Goal: Task Accomplishment & Management: Use online tool/utility

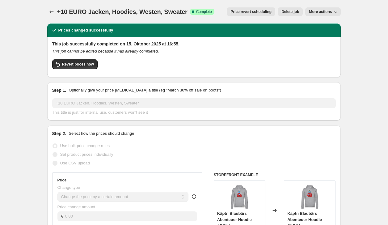
select select "by"
select select "collection"
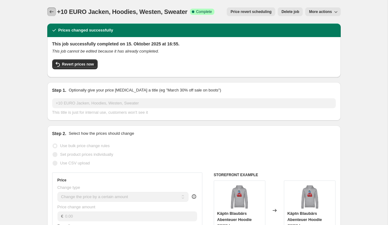
click at [51, 10] on icon "Price change jobs" at bounding box center [51, 12] width 6 height 6
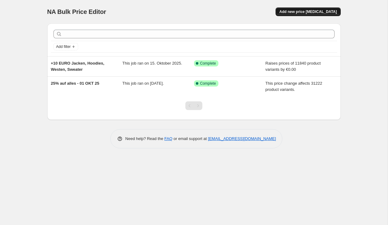
click at [318, 14] on span "Add new price [MEDICAL_DATA]" at bounding box center [307, 11] width 57 height 5
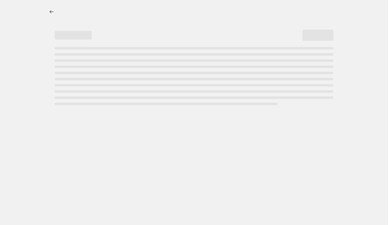
select select "percentage"
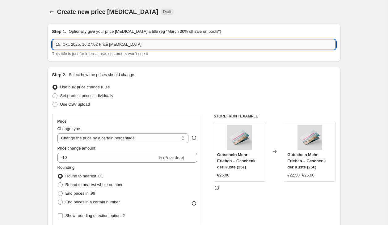
click at [87, 44] on input "15. Okt. 2025, 16:27:02 Price [MEDICAL_DATA]" at bounding box center [193, 44] width 283 height 10
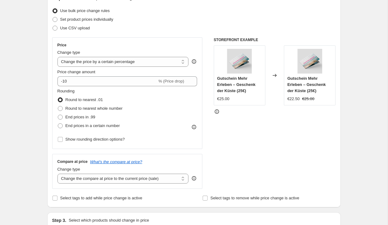
scroll to position [78, 0]
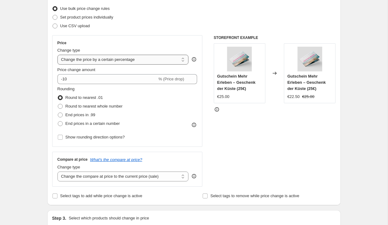
type input "+10 EURO T-Shirts"
click at [118, 61] on select "Change the price to a certain amount Change the price by a certain amount Chang…" at bounding box center [122, 60] width 131 height 10
select select "by"
click at [57, 55] on select "Change the price to a certain amount Change the price by a certain amount Chang…" at bounding box center [122, 60] width 131 height 10
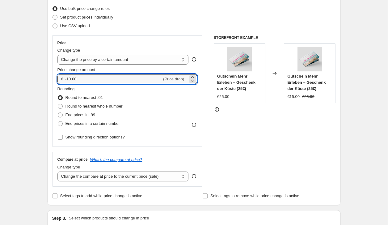
drag, startPoint x: 118, startPoint y: 81, endPoint x: 34, endPoint y: 77, distance: 84.9
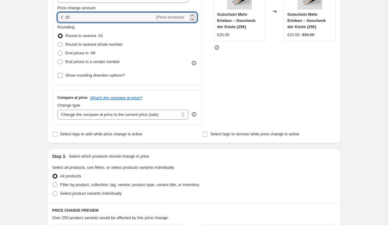
scroll to position [148, 0]
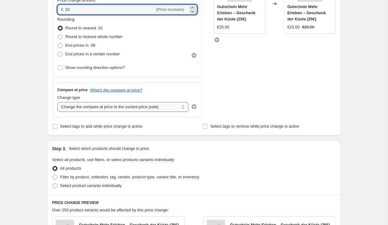
type input "10.00"
click at [95, 107] on select "Change the compare at price to the current price (sale) Change the compare at p…" at bounding box center [122, 107] width 131 height 10
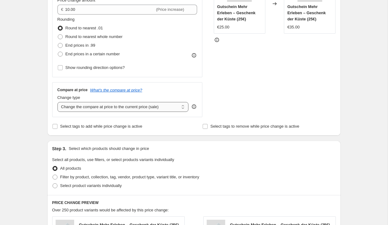
click at [57, 102] on select "Change the compare at price to the current price (sale) Change the compare at p…" at bounding box center [122, 107] width 131 height 10
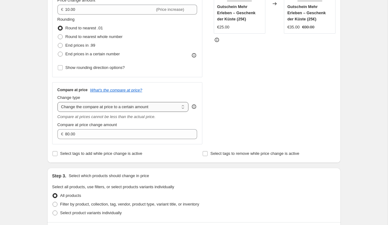
click at [124, 105] on select "Change the compare at price to the current price (sale) Change the compare at p…" at bounding box center [122, 107] width 131 height 10
select select "by"
click at [57, 102] on select "Change the compare at price to the current price (sale) Change the compare at p…" at bounding box center [122, 107] width 131 height 10
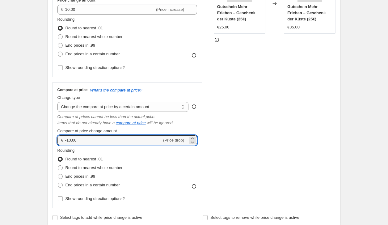
drag, startPoint x: 85, startPoint y: 139, endPoint x: 31, endPoint y: 138, distance: 54.3
click at [31, 138] on div "Create new price [MEDICAL_DATA]. This page is ready Create new price [MEDICAL_D…" at bounding box center [193, 206] width 387 height 708
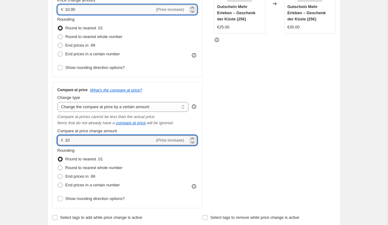
type input "10.00"
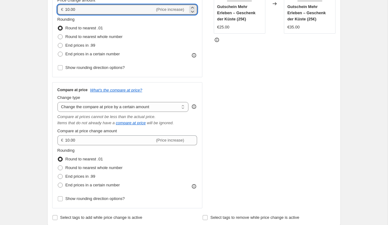
drag, startPoint x: 81, startPoint y: 12, endPoint x: 32, endPoint y: 12, distance: 48.8
click at [32, 12] on div "Create new price [MEDICAL_DATA]. This page is ready Create new price [MEDICAL_D…" at bounding box center [193, 206] width 387 height 708
click at [214, 85] on div "STOREFRONT EXAMPLE Gutschein Mehr Erleben – Geschenk der Küste (25€) €25.00 Cha…" at bounding box center [275, 87] width 122 height 242
type input "0.00"
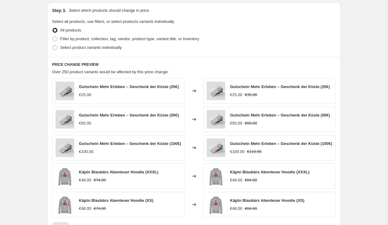
scroll to position [382, 0]
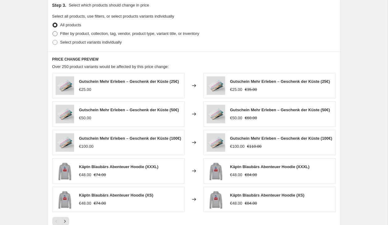
click at [80, 34] on span "Filter by product, collection, tag, vendor, product type, variant title, or inv…" at bounding box center [129, 33] width 139 height 5
click at [53, 31] on input "Filter by product, collection, tag, vendor, product type, variant title, or inv…" at bounding box center [52, 31] width 0 height 0
radio input "true"
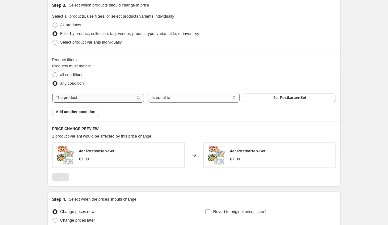
click at [79, 98] on select "The product The product's collection The product's tag The product's vendor The…" at bounding box center [98, 98] width 92 height 10
select select "collection"
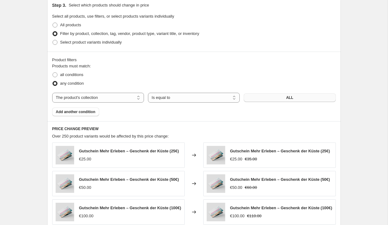
click at [275, 98] on button "ALL" at bounding box center [289, 97] width 92 height 9
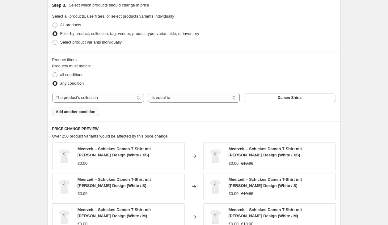
click at [70, 112] on span "Add another condition" at bounding box center [75, 111] width 39 height 5
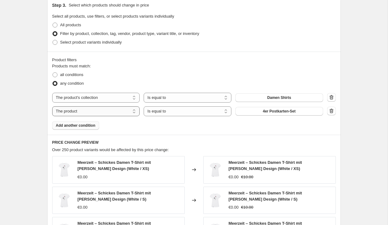
click at [138, 110] on select "The product The product's collection The product's tag The product's vendor The…" at bounding box center [96, 111] width 88 height 10
select select "collection"
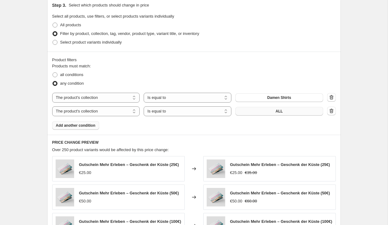
click at [281, 112] on span "ALL" at bounding box center [278, 111] width 7 height 5
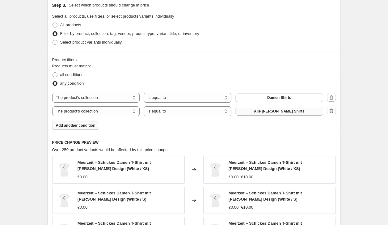
click at [89, 125] on span "Add another condition" at bounding box center [75, 125] width 39 height 5
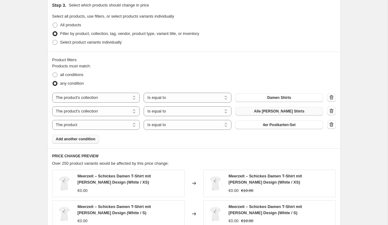
click at [305, 113] on button "Alle [PERSON_NAME] Shirts" at bounding box center [279, 111] width 88 height 9
click at [264, 125] on span "4er Postkarten-Set" at bounding box center [279, 124] width 33 height 5
click at [94, 127] on select "The product The product's collection The product's tag The product's vendor The…" at bounding box center [96, 125] width 88 height 10
select select "collection"
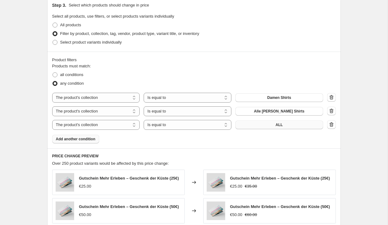
click at [269, 125] on button "ALL" at bounding box center [279, 124] width 88 height 9
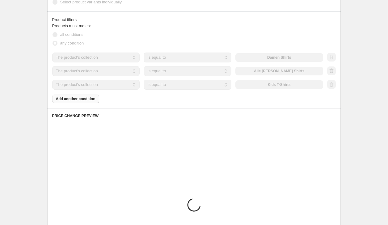
scroll to position [431, 0]
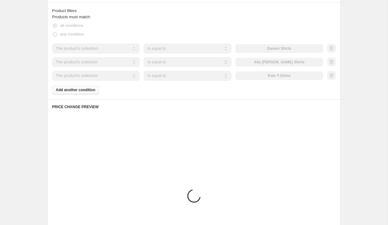
click at [113, 89] on div "Products must match: all conditions any condition The product The product's col…" at bounding box center [193, 54] width 283 height 80
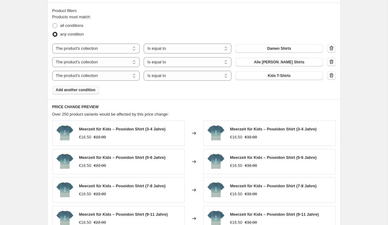
click at [80, 89] on span "Add another condition" at bounding box center [75, 89] width 39 height 5
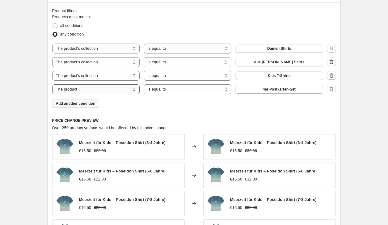
click at [106, 91] on select "The product The product's collection The product's tag The product's vendor The…" at bounding box center [96, 89] width 88 height 10
select select "collection"
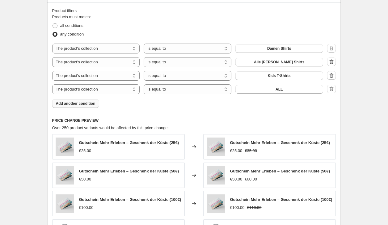
click at [295, 88] on button "ALL" at bounding box center [279, 89] width 88 height 9
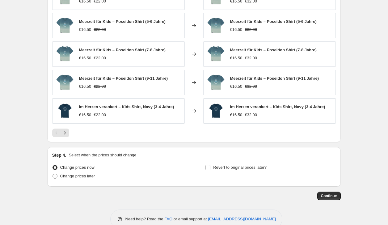
scroll to position [593, 0]
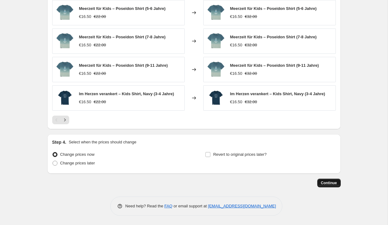
click at [330, 183] on span "Continue" at bounding box center [329, 182] width 16 height 5
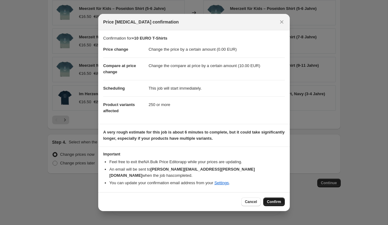
click at [279, 200] on span "Confirm" at bounding box center [274, 201] width 14 height 5
